Goal: Task Accomplishment & Management: Manage account settings

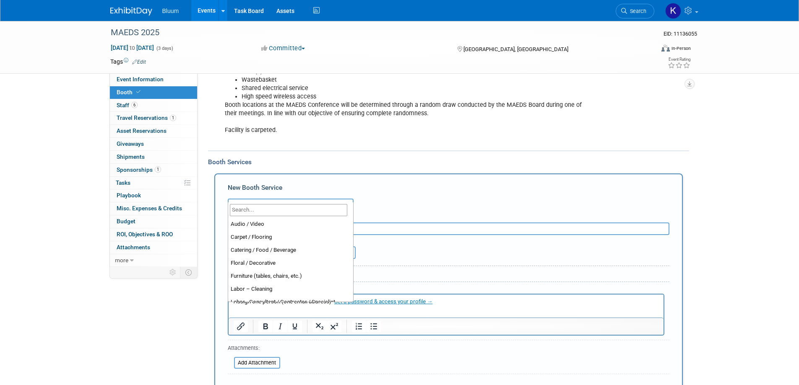
scroll to position [42, 0]
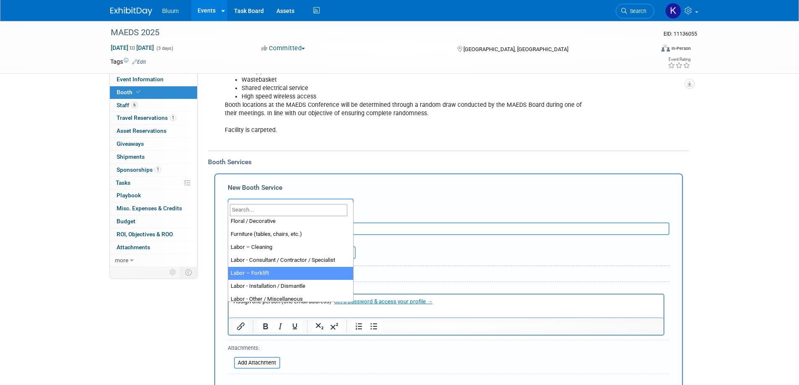
click at [387, 150] on div "Booth Services Add Booth Service New Booth Service Audio / Video Carpet / Floor…" at bounding box center [448, 339] width 481 height 379
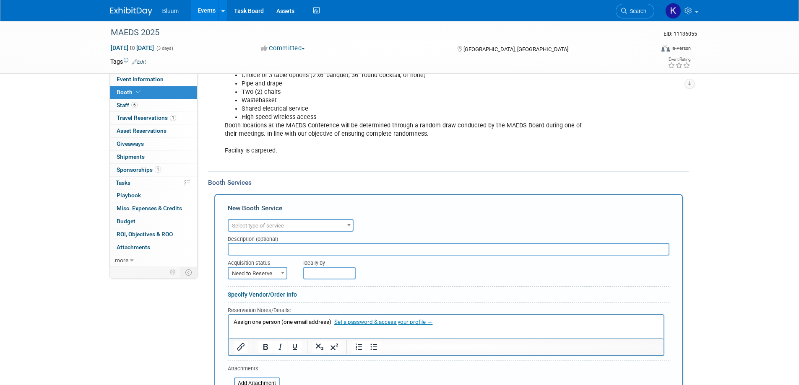
scroll to position [230, 0]
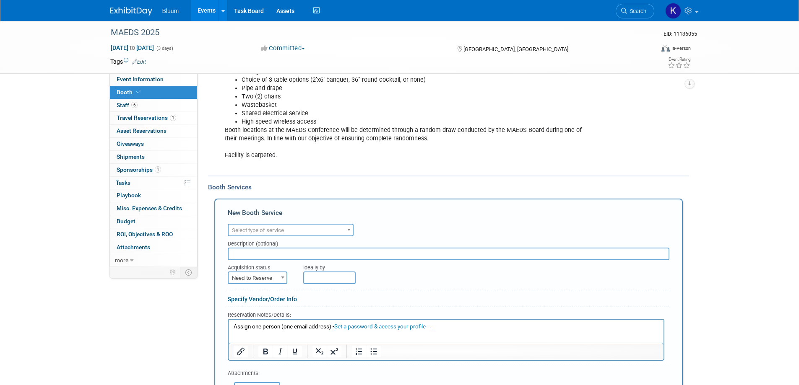
click at [340, 225] on span "Select type of service" at bounding box center [290, 231] width 124 height 12
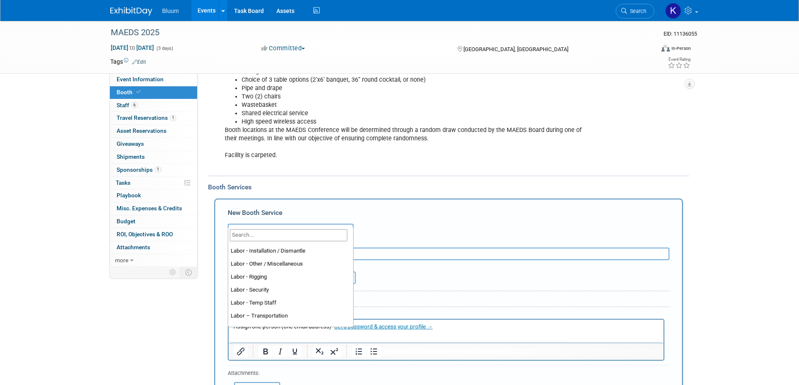
scroll to position [126, 0]
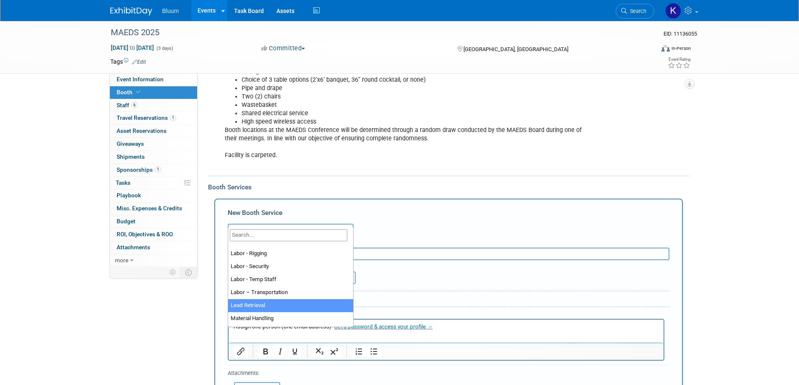
select select "7"
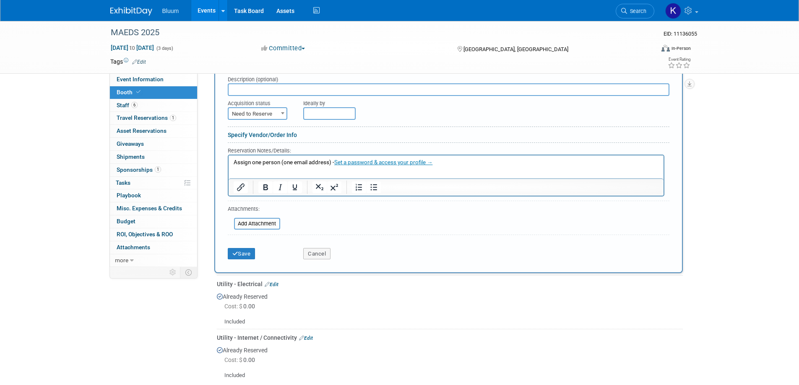
scroll to position [397, 0]
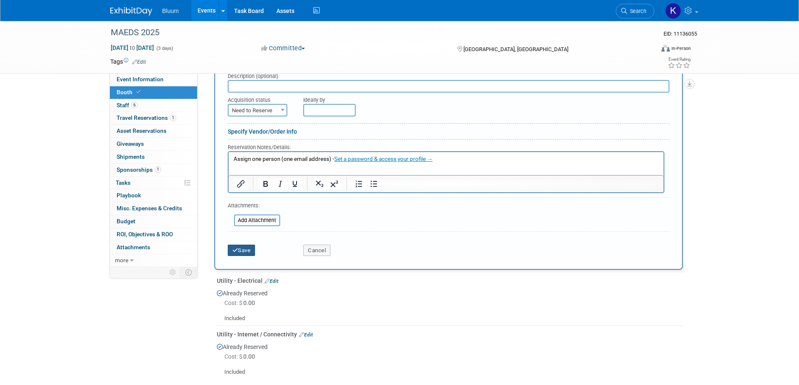
click at [236, 248] on icon "submit" at bounding box center [235, 250] width 6 height 5
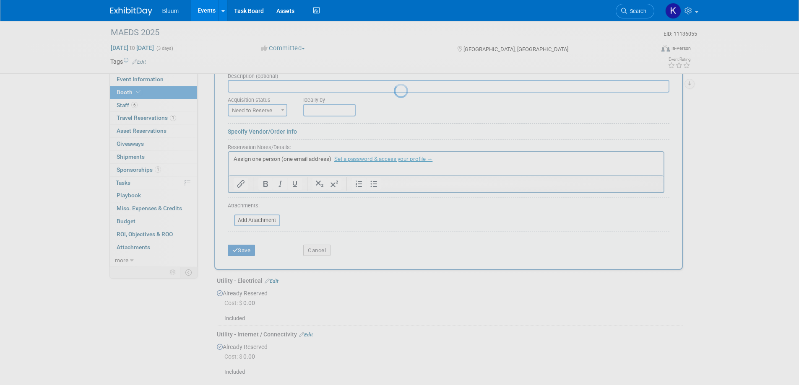
scroll to position [305, 0]
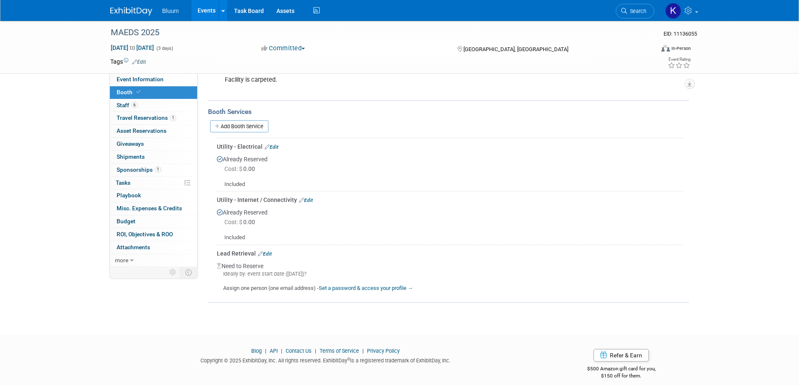
click at [205, 8] on link "Events" at bounding box center [206, 10] width 31 height 21
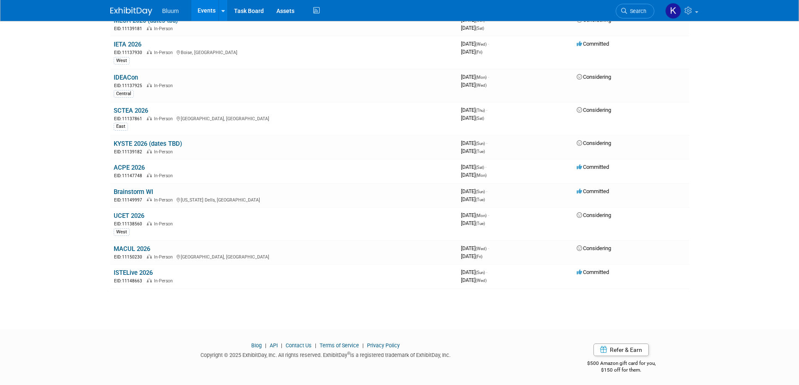
scroll to position [1132, 0]
click at [143, 269] on link "ISTELive 2026" at bounding box center [133, 271] width 39 height 8
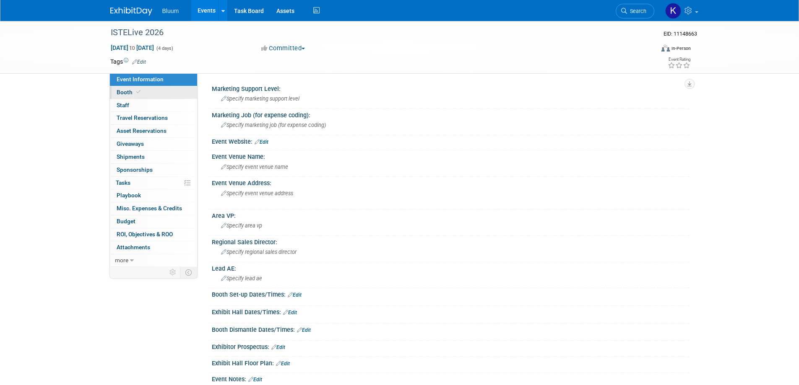
click at [127, 91] on span "Booth" at bounding box center [130, 92] width 26 height 7
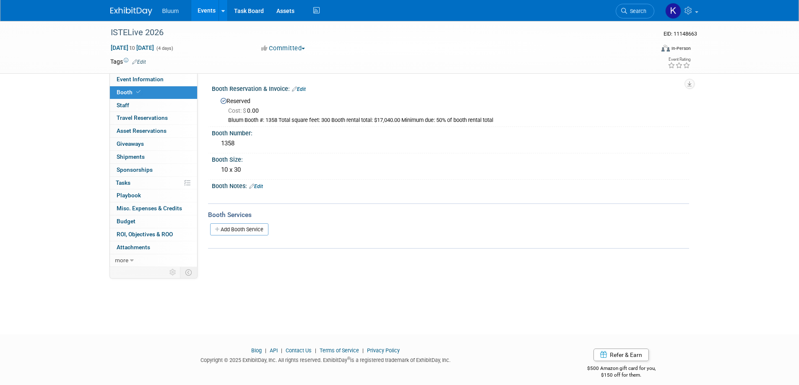
click at [302, 89] on link "Edit" at bounding box center [299, 89] width 14 height 6
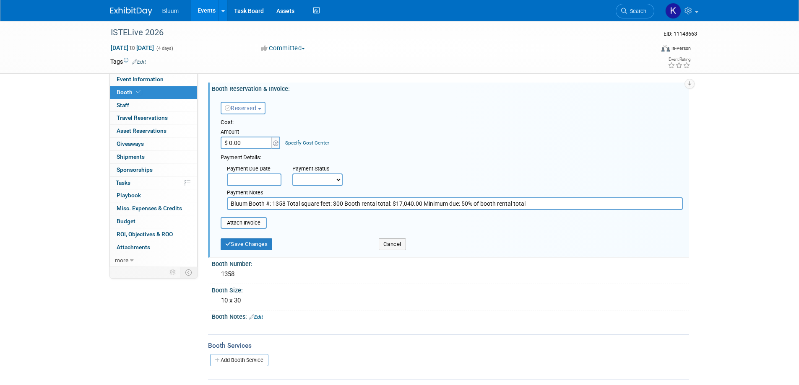
click at [250, 142] on input "$ 0.00" at bounding box center [247, 143] width 52 height 13
type input "$ 8,520.00"
click at [408, 112] on div "Reserved Need to Reserve Reserved No Reservation Required Ideally by:" at bounding box center [451, 106] width 475 height 24
click at [301, 144] on link "Specify Cost Center" at bounding box center [307, 143] width 44 height 6
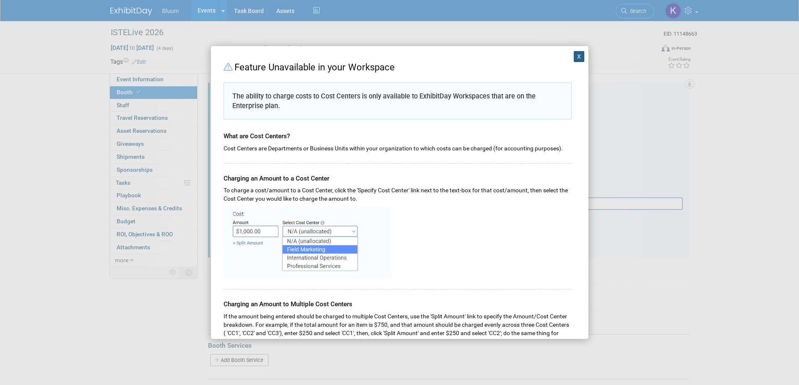
click at [573, 60] on button "X" at bounding box center [578, 56] width 11 height 11
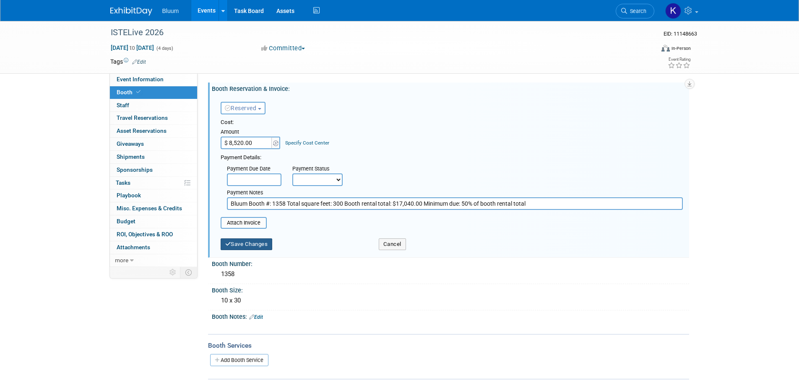
click at [256, 247] on button "Save Changes" at bounding box center [247, 245] width 52 height 12
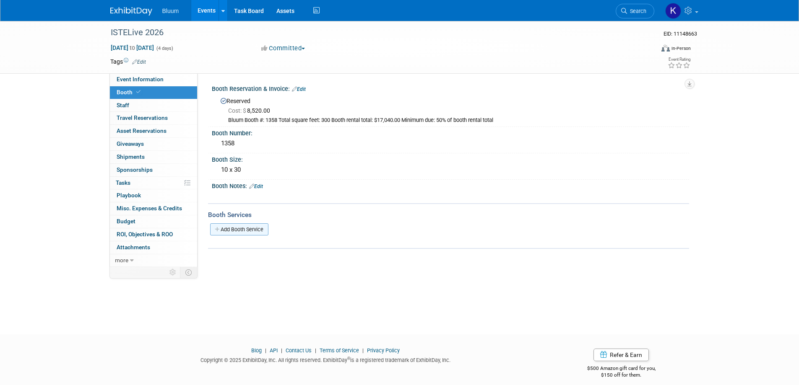
click at [236, 225] on link "Add Booth Service" at bounding box center [239, 229] width 58 height 12
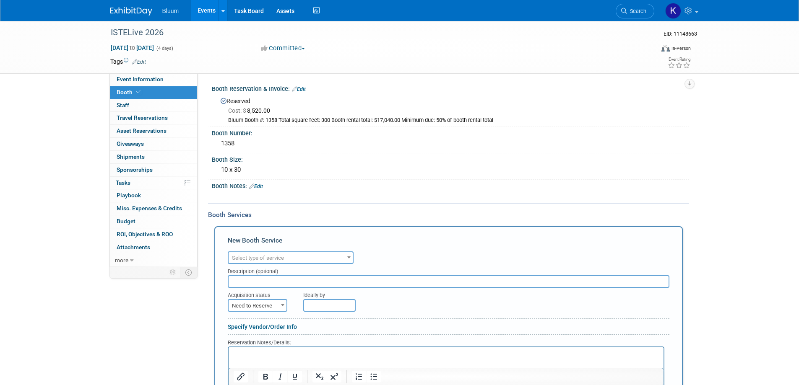
click at [259, 184] on link "Edit" at bounding box center [256, 187] width 14 height 6
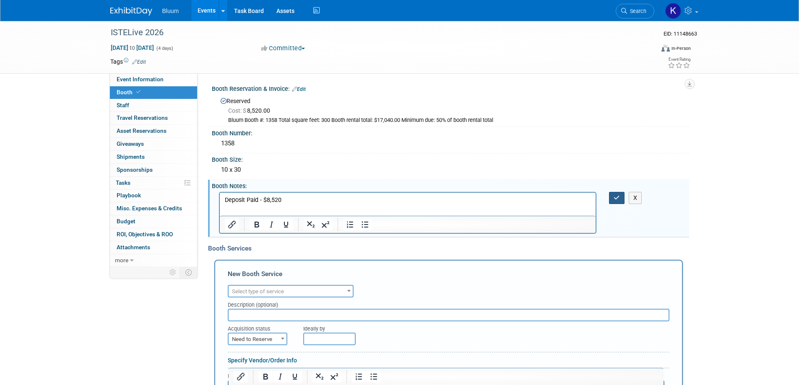
click at [614, 193] on button "button" at bounding box center [617, 198] width 16 height 12
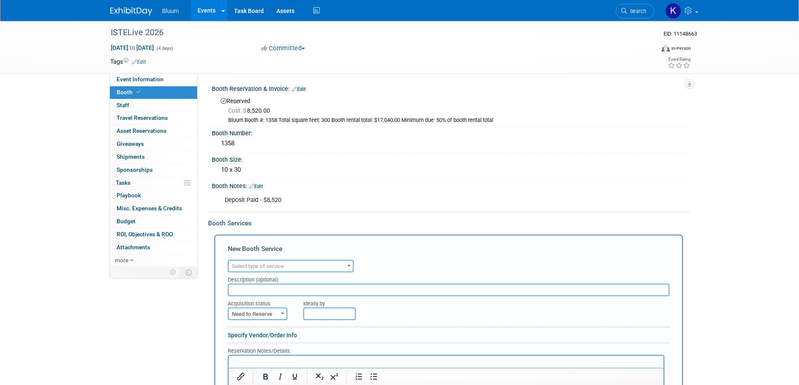
click at [212, 9] on link "Events" at bounding box center [206, 10] width 31 height 21
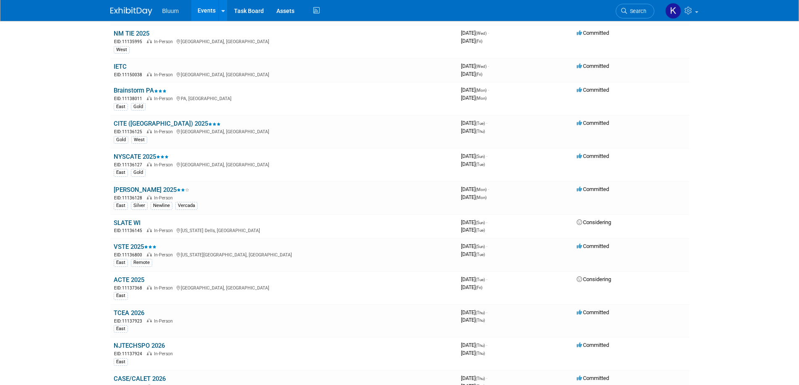
scroll to position [545, 0]
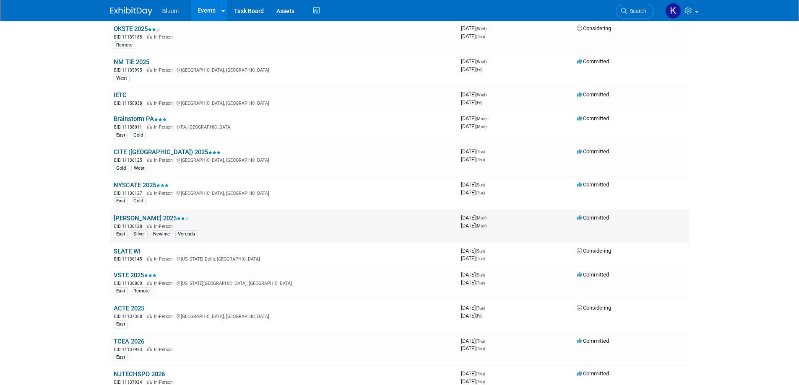
click at [130, 216] on link "[PERSON_NAME] 2025" at bounding box center [151, 219] width 75 height 8
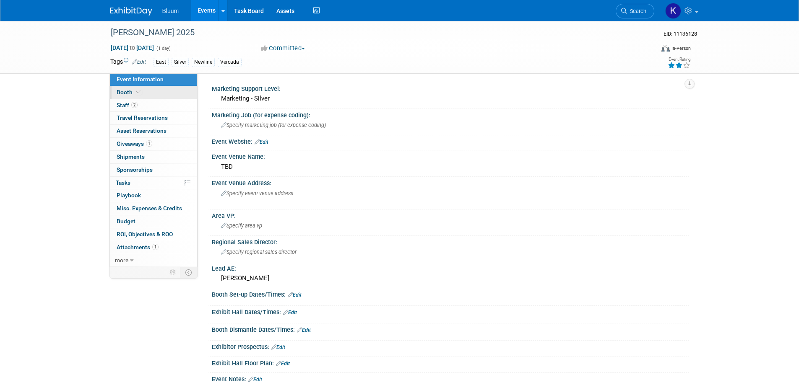
click at [123, 93] on span "Booth" at bounding box center [130, 92] width 26 height 7
